Goal: Check status: Check status

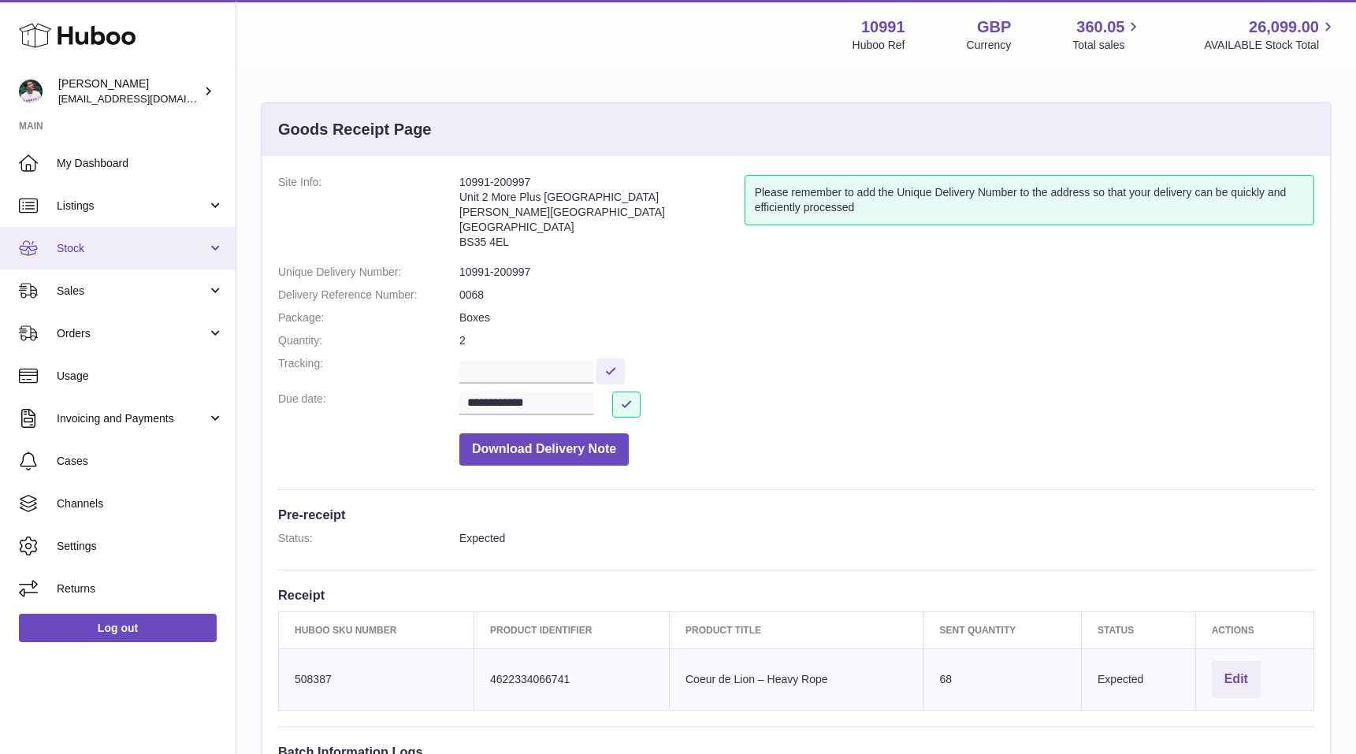
click at [93, 243] on span "Stock" at bounding box center [132, 248] width 151 height 15
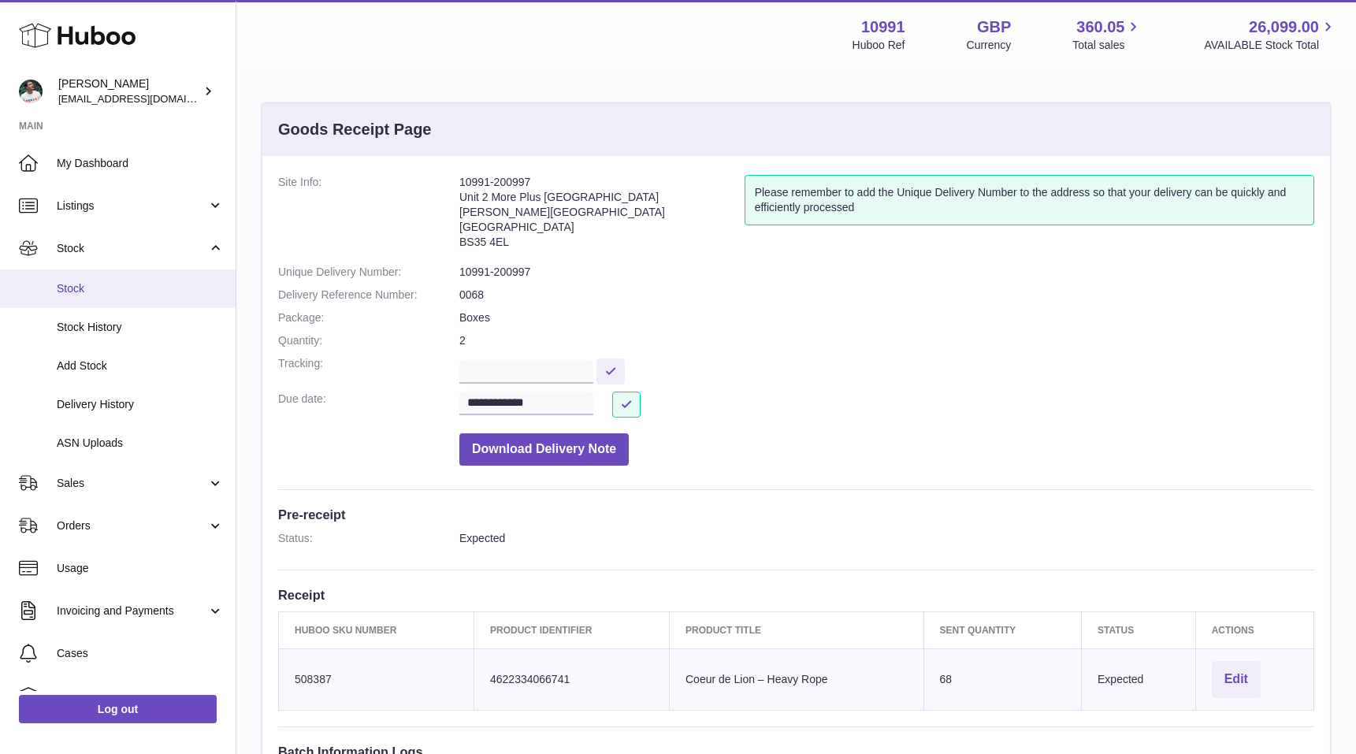
click at [104, 284] on span "Stock" at bounding box center [140, 288] width 167 height 15
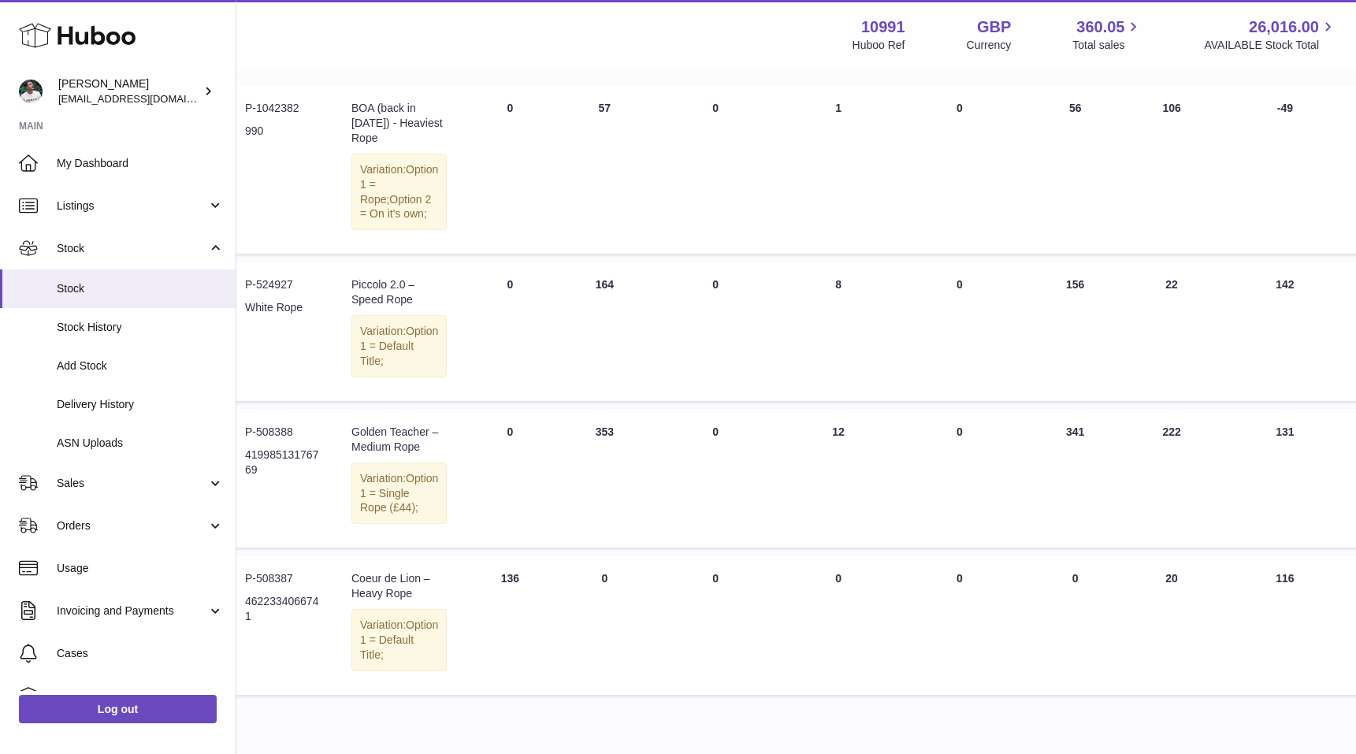
scroll to position [229, 0]
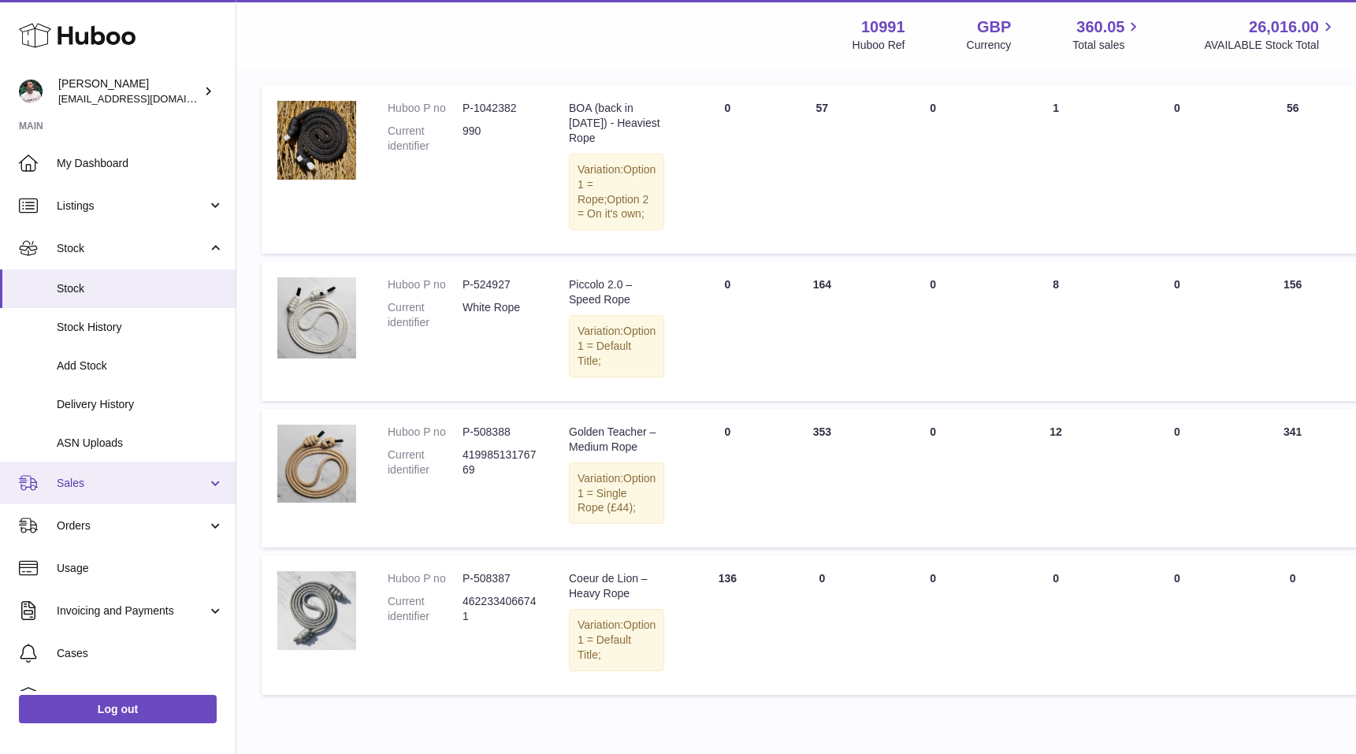
click at [128, 479] on span "Sales" at bounding box center [132, 483] width 151 height 15
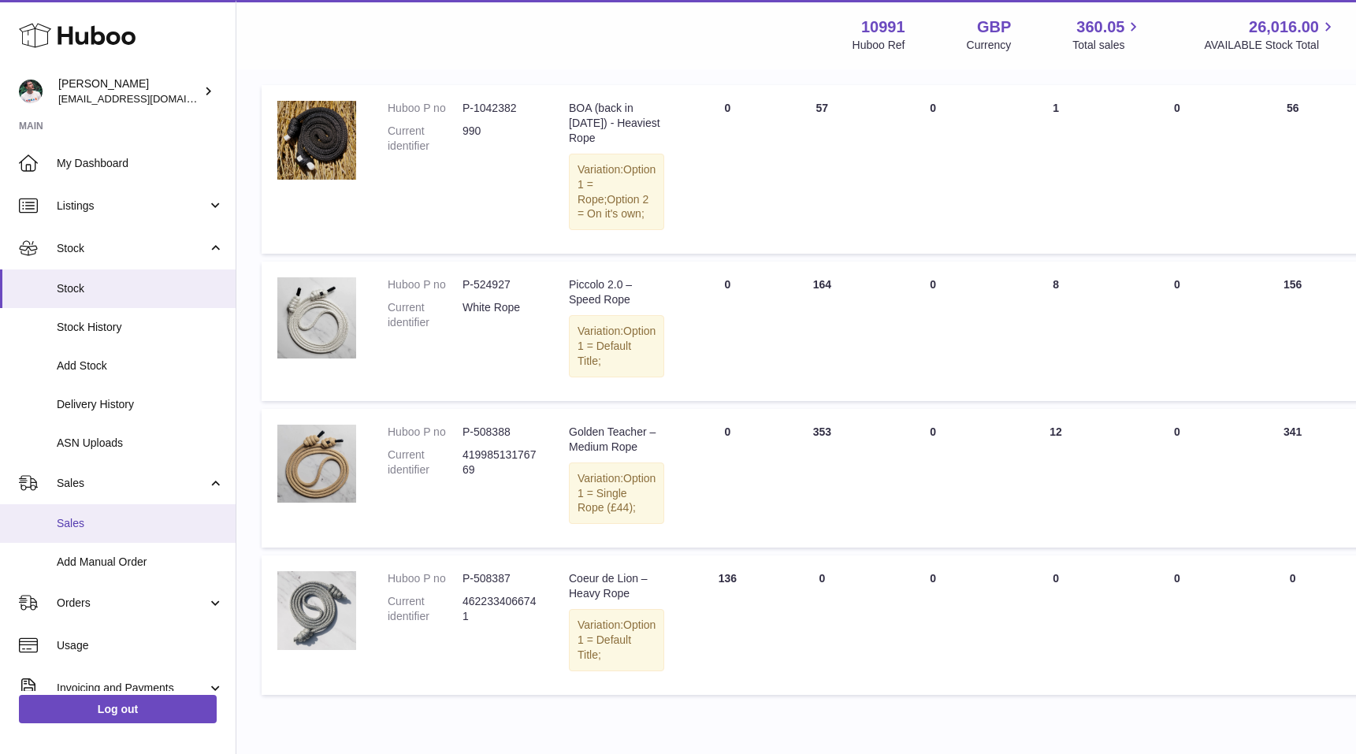
click at [130, 505] on link "Sales" at bounding box center [118, 523] width 236 height 39
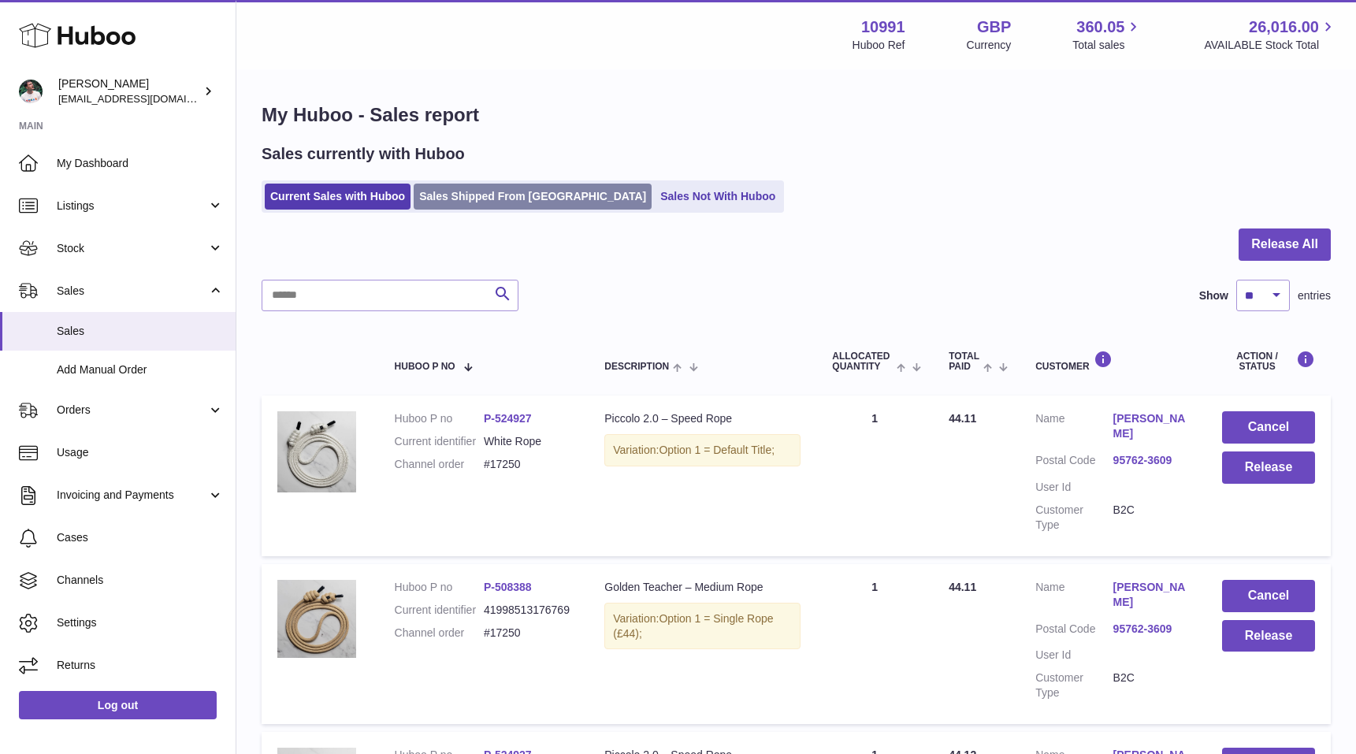
click at [536, 203] on link "Sales Shipped From [GEOGRAPHIC_DATA]" at bounding box center [533, 197] width 238 height 26
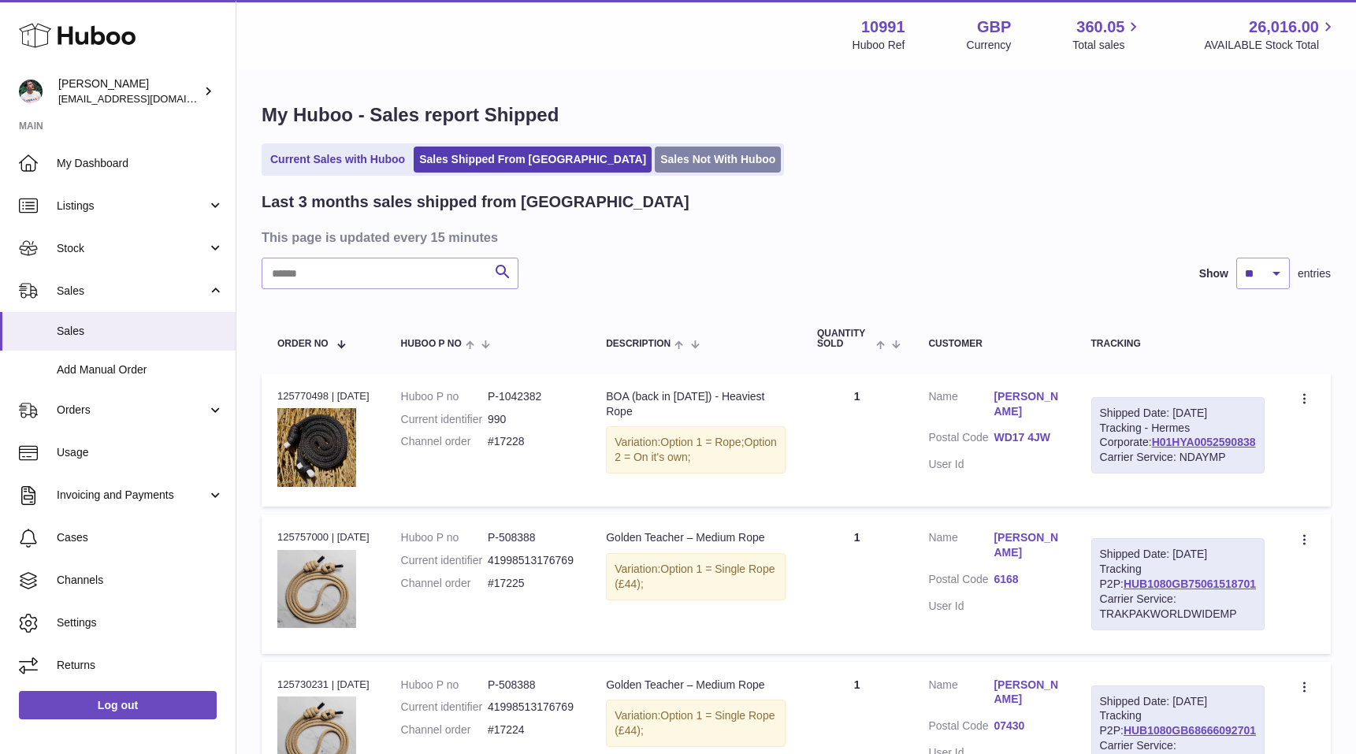
click at [659, 163] on link "Sales Not With Huboo" at bounding box center [718, 160] width 126 height 26
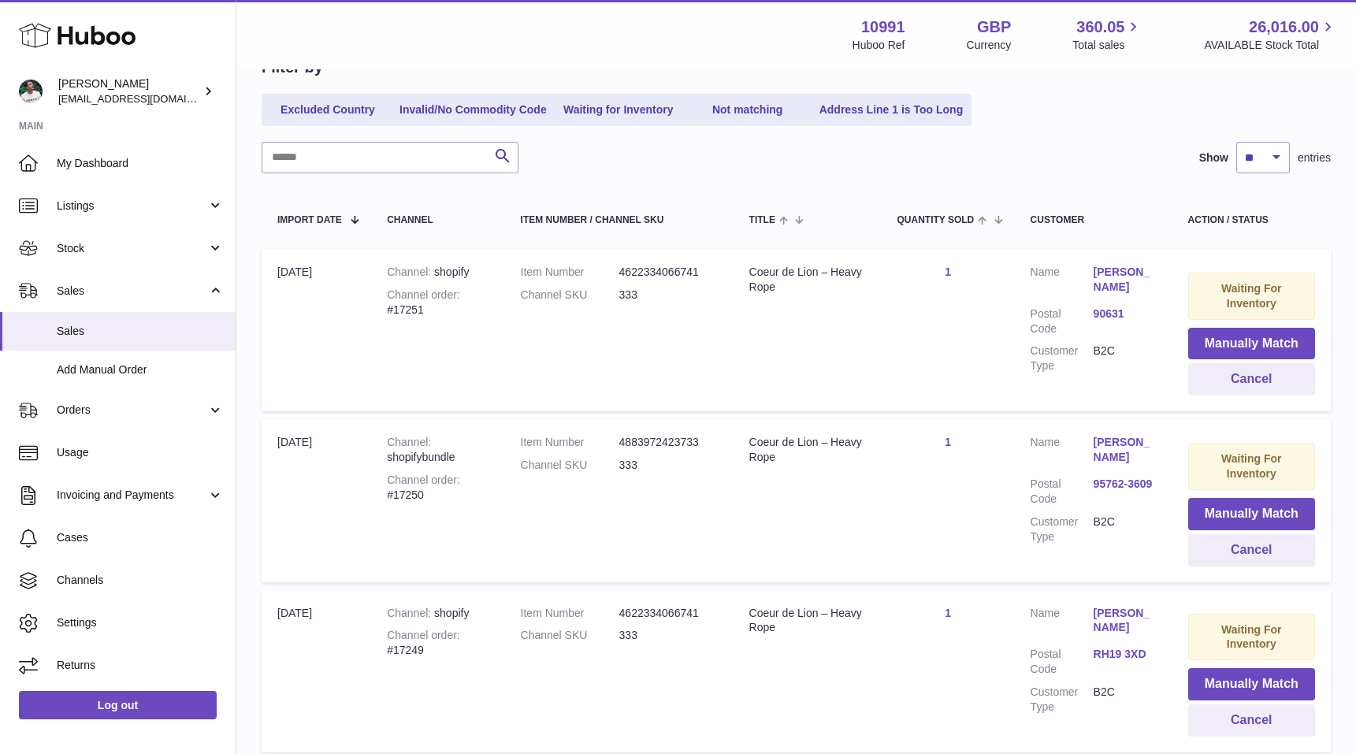
scroll to position [174, 0]
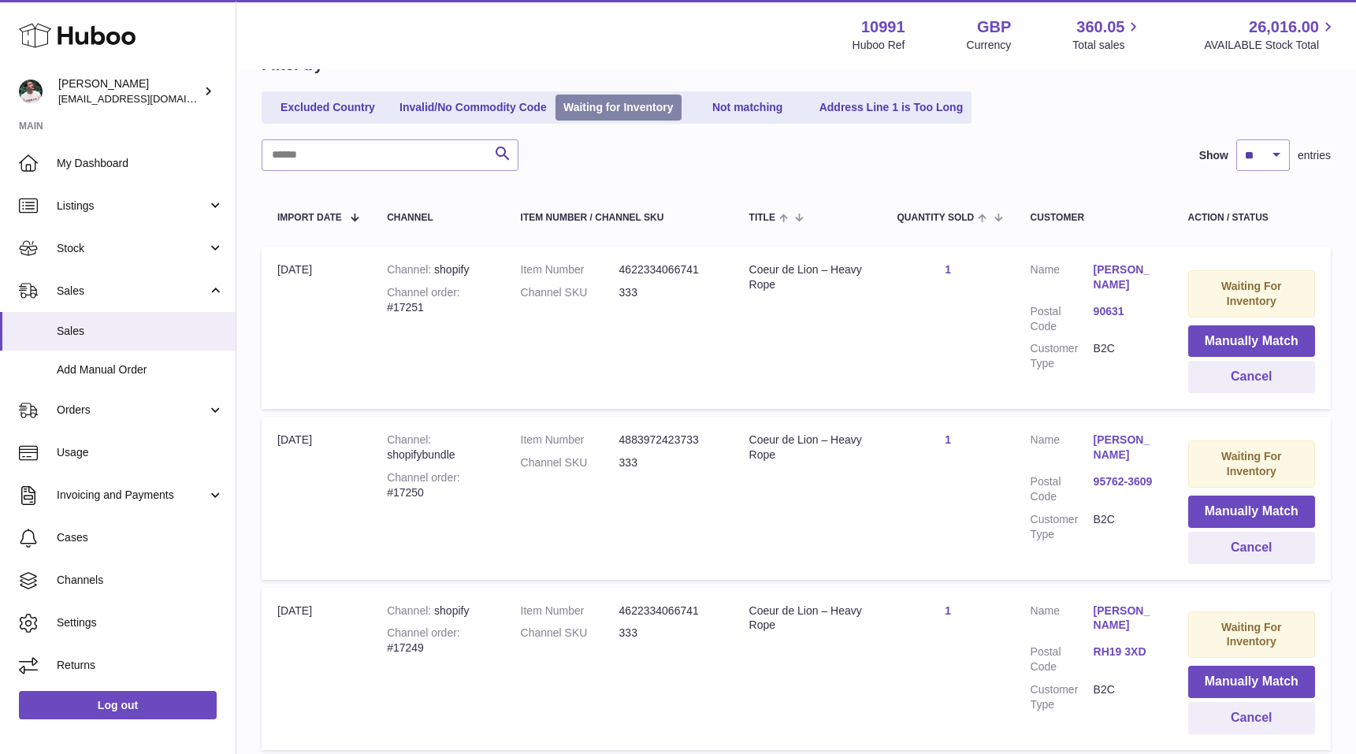
click at [644, 112] on link "Waiting for Inventory" at bounding box center [619, 108] width 126 height 26
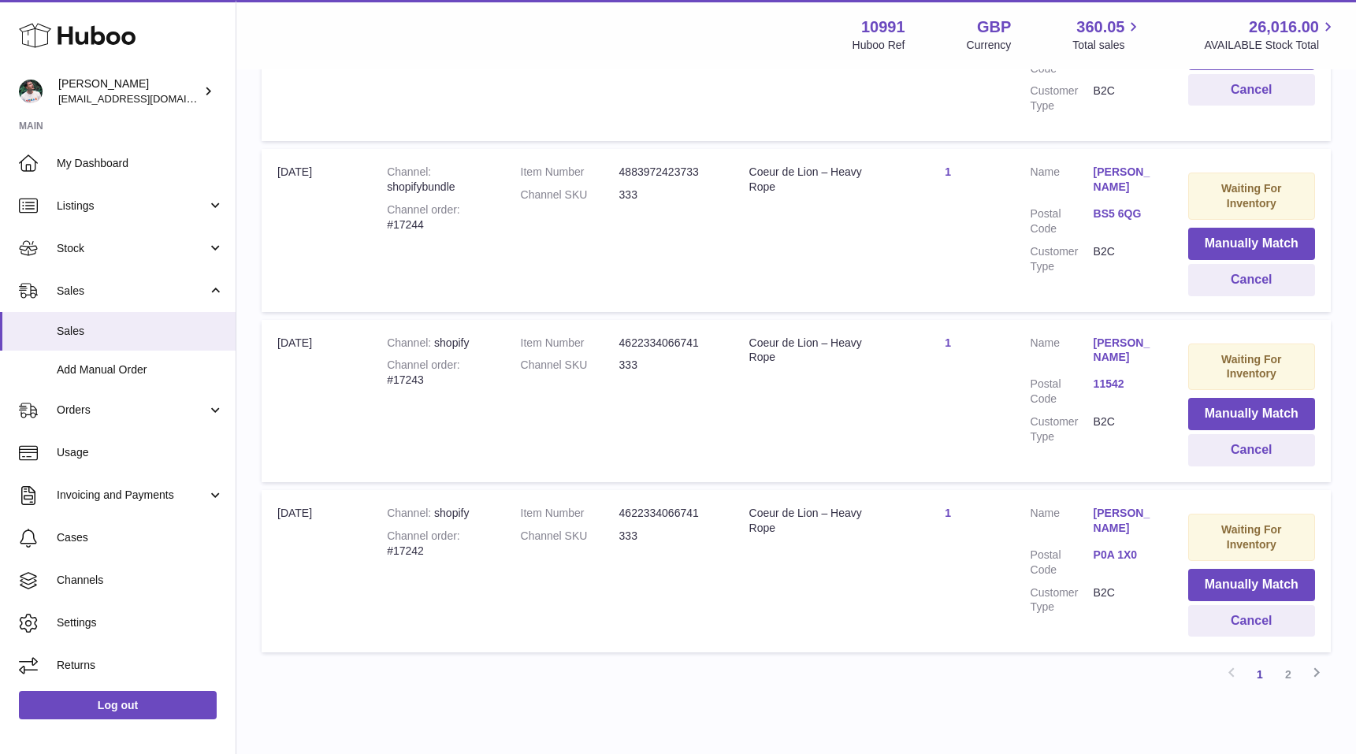
scroll to position [1540, 0]
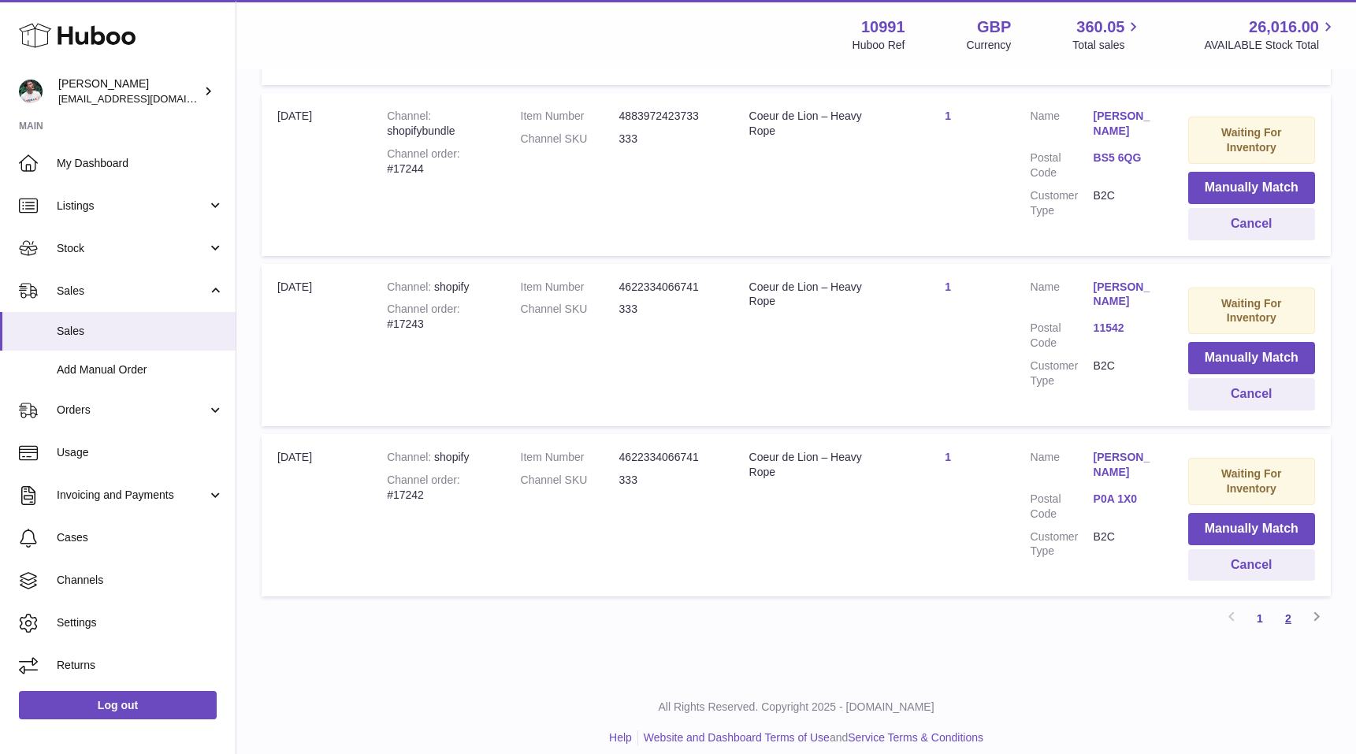
click at [1295, 604] on link "2" at bounding box center [1288, 618] width 28 height 28
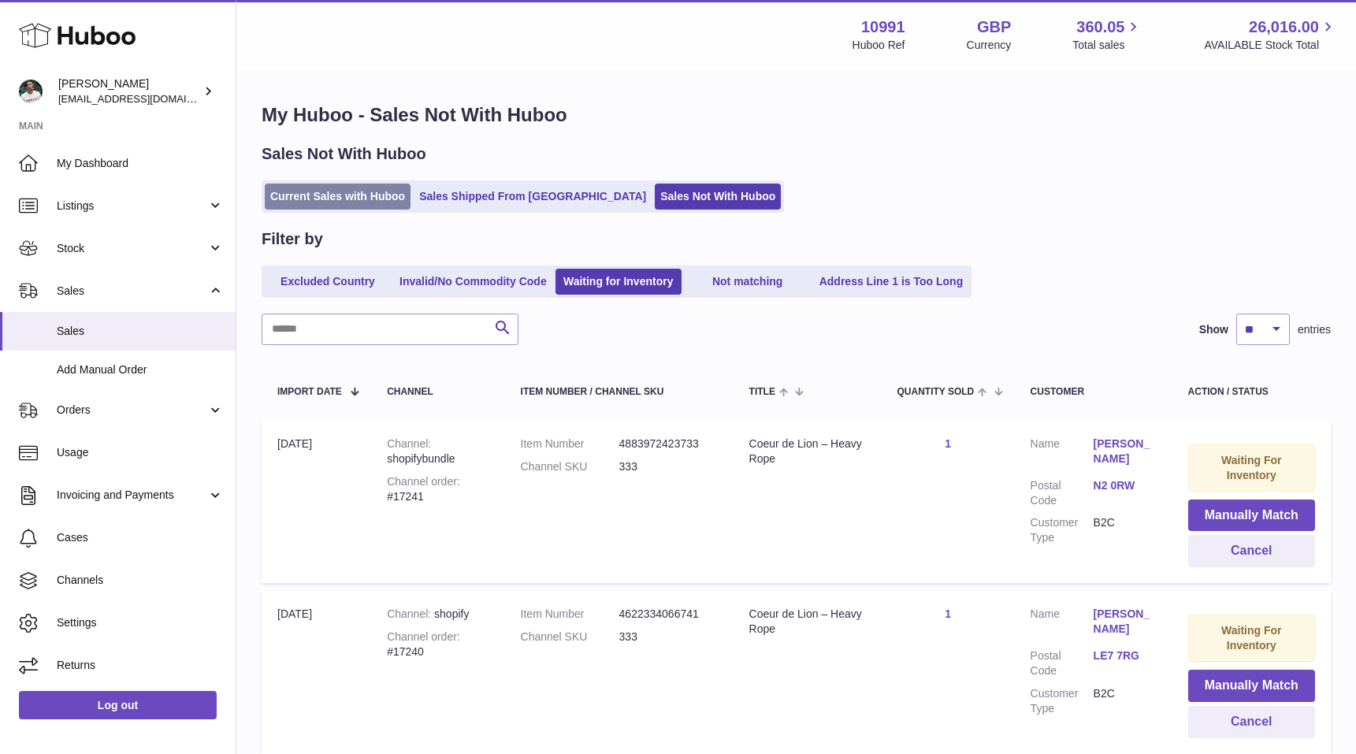
click at [350, 199] on link "Current Sales with Huboo" at bounding box center [338, 197] width 146 height 26
